Goal: Transaction & Acquisition: Purchase product/service

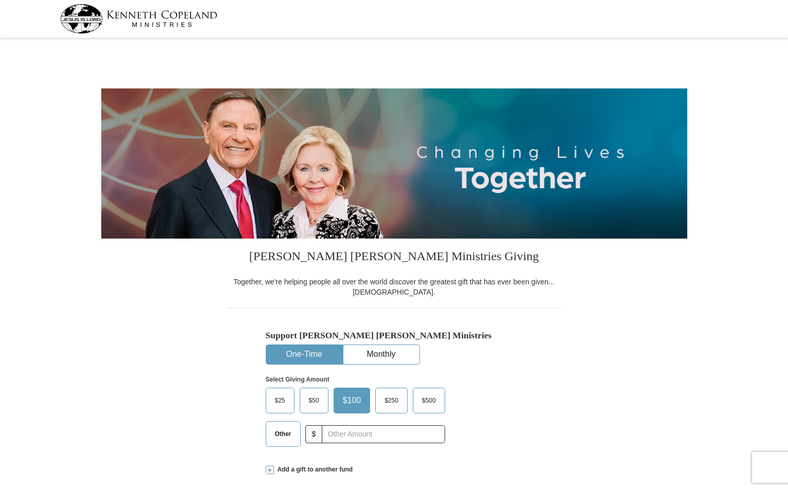
select select "PA"
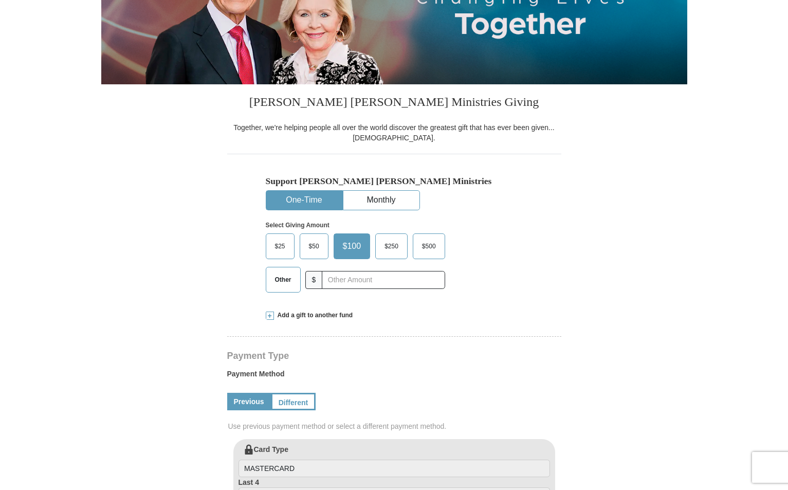
scroll to position [154, 0]
click at [313, 242] on span "$50" at bounding box center [314, 245] width 21 height 15
click at [0, 0] on input "$50" at bounding box center [0, 0] width 0 height 0
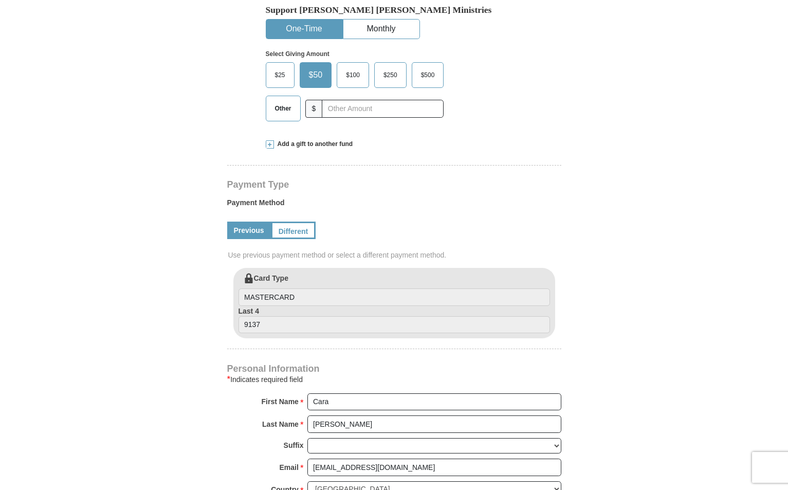
scroll to position [308, 0]
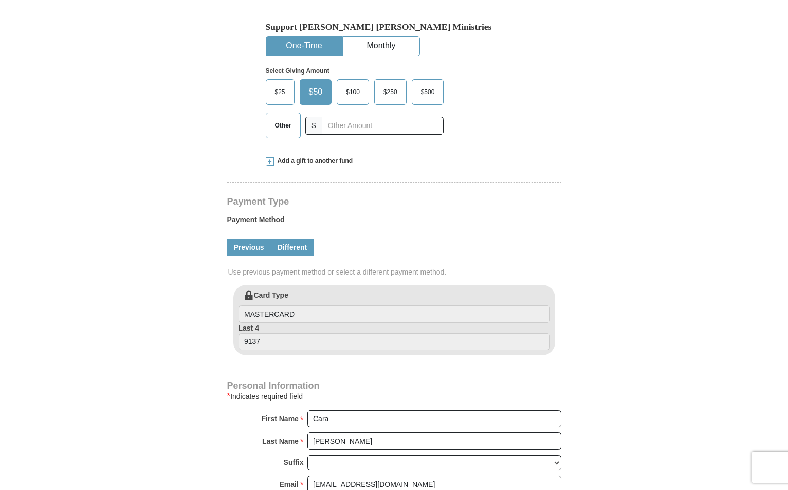
click at [294, 245] on link "Different" at bounding box center [292, 246] width 43 height 17
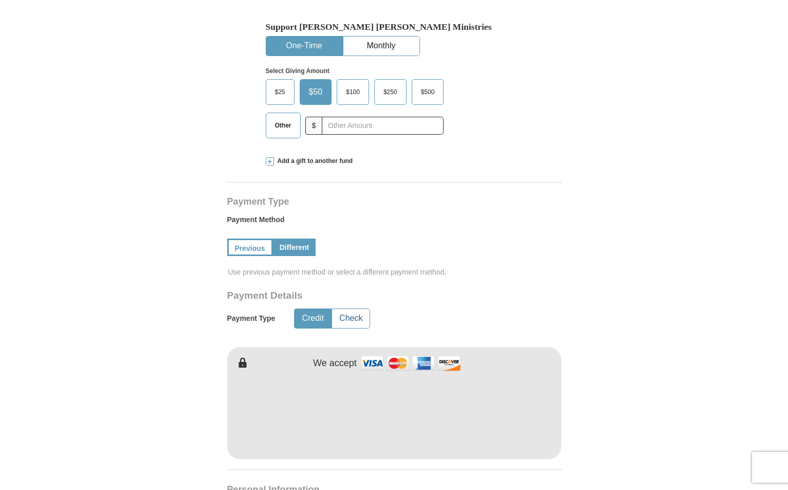
click at [355, 319] on button "Check" at bounding box center [351, 318] width 38 height 19
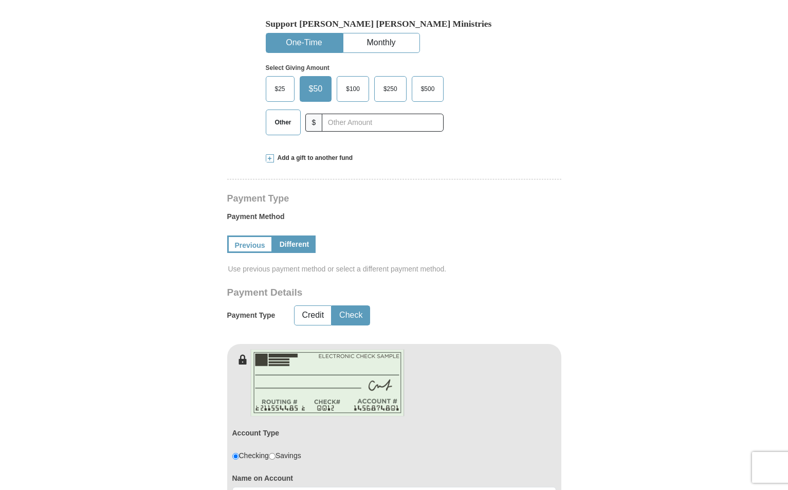
scroll to position [463, 0]
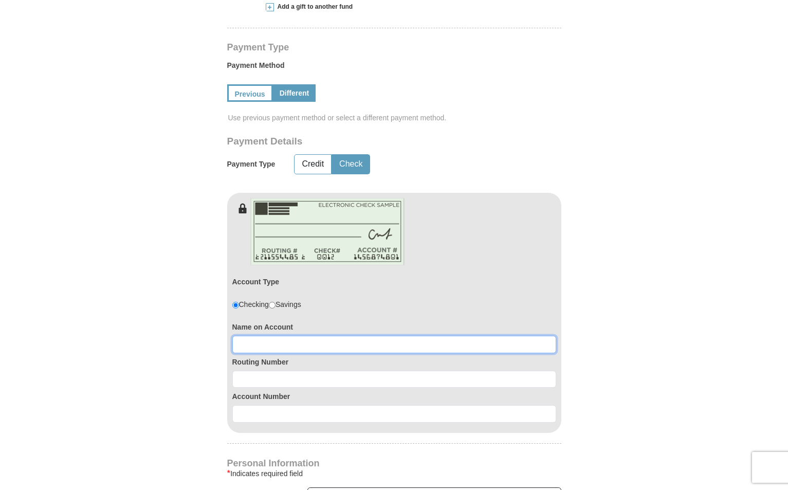
click at [337, 341] on input at bounding box center [394, 344] width 324 height 17
type input "[PERSON_NAME]"
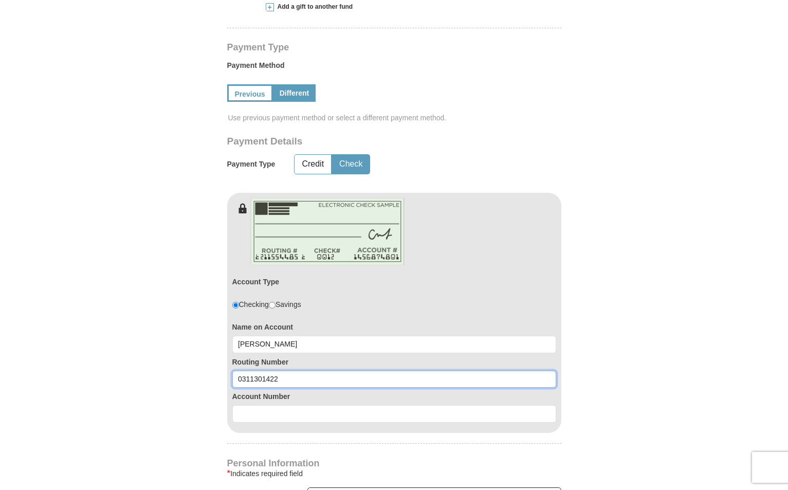
type input "0311301422"
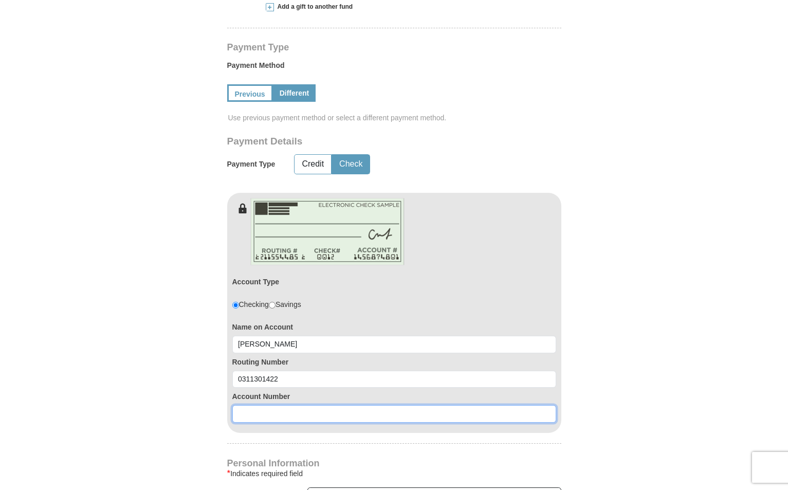
click at [382, 413] on input at bounding box center [394, 413] width 324 height 17
type input "98830052"
click at [640, 289] on form "[PERSON_NAME] [PERSON_NAME] Ministries Giving Together, we're helping people al…" at bounding box center [394, 248] width 586 height 1338
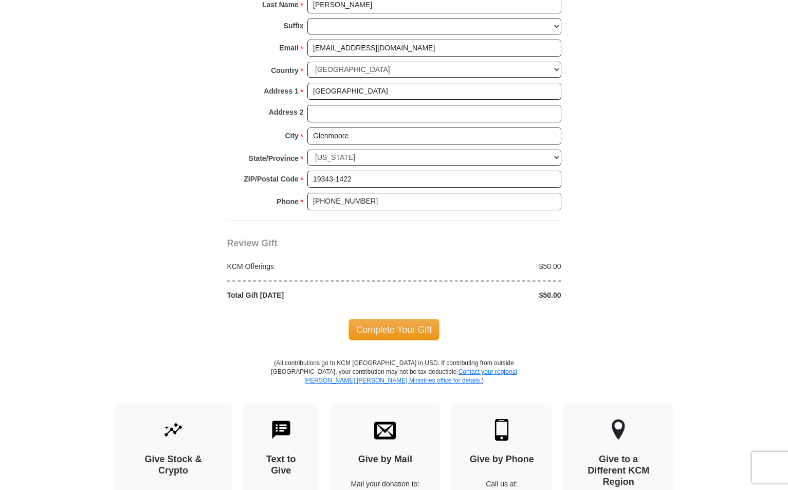
scroll to position [976, 0]
click at [395, 331] on span "Complete Your Gift" at bounding box center [393, 329] width 91 height 22
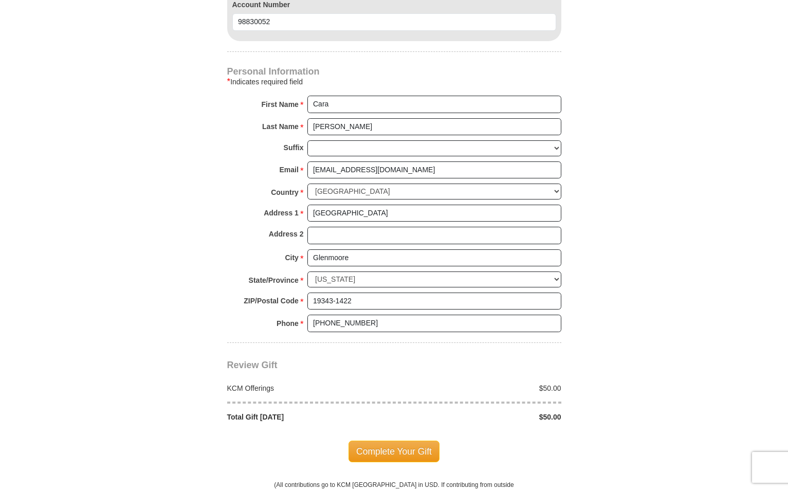
scroll to position [790, 0]
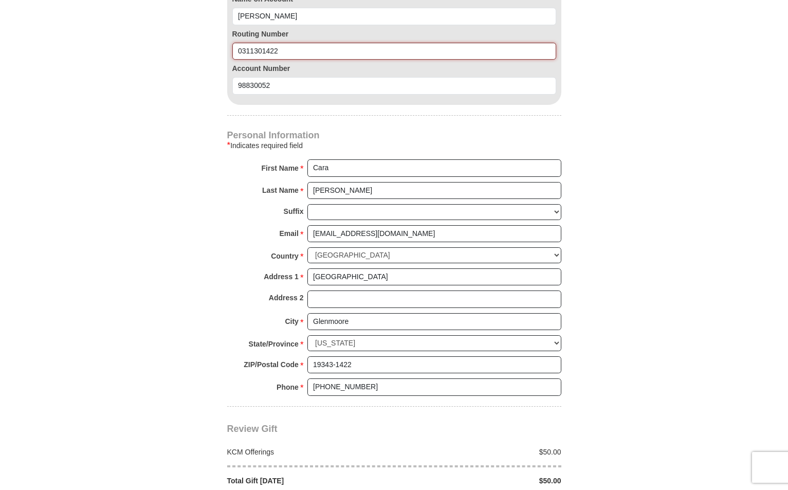
click at [335, 52] on input "0311301422" at bounding box center [394, 51] width 324 height 17
type input "031301422"
click at [419, 82] on input "98830052" at bounding box center [394, 85] width 324 height 17
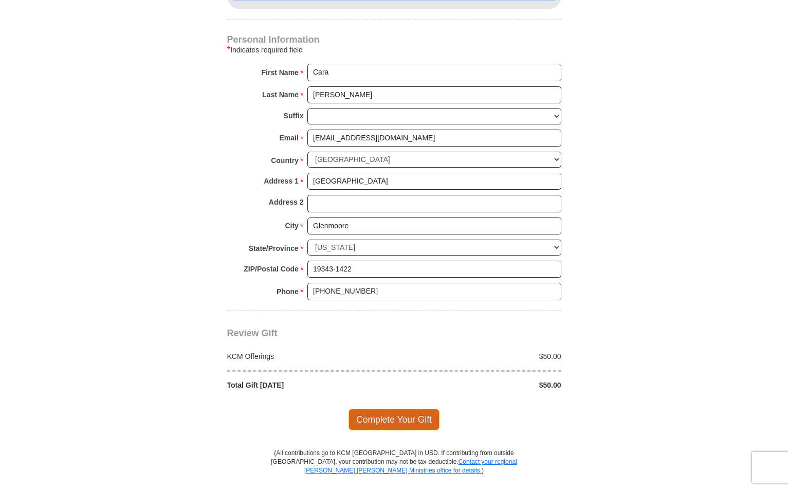
scroll to position [1047, 0]
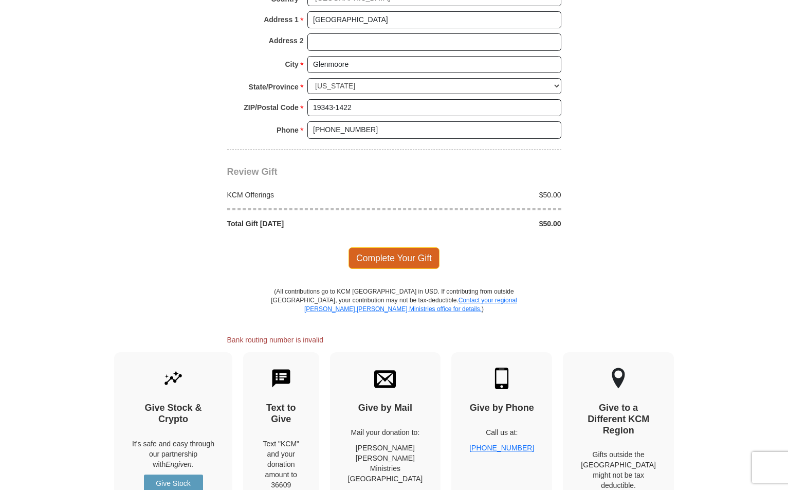
click at [395, 264] on span "Complete Your Gift" at bounding box center [393, 258] width 91 height 22
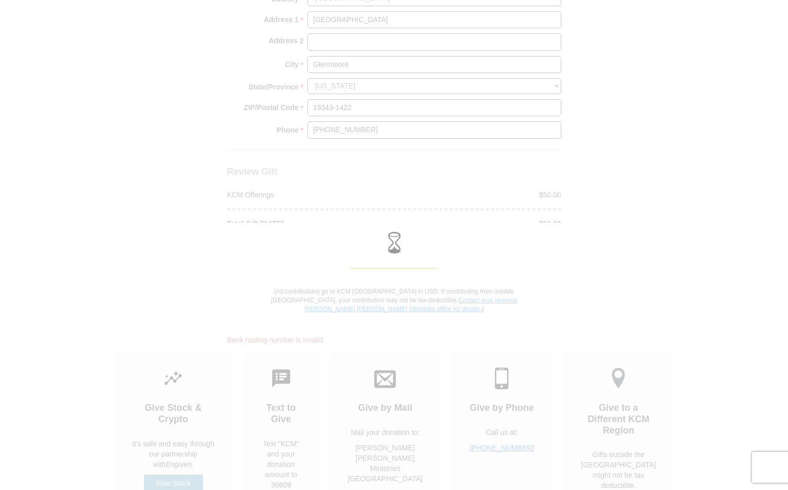
scroll to position [1012, 0]
